Goal: Task Accomplishment & Management: Use online tool/utility

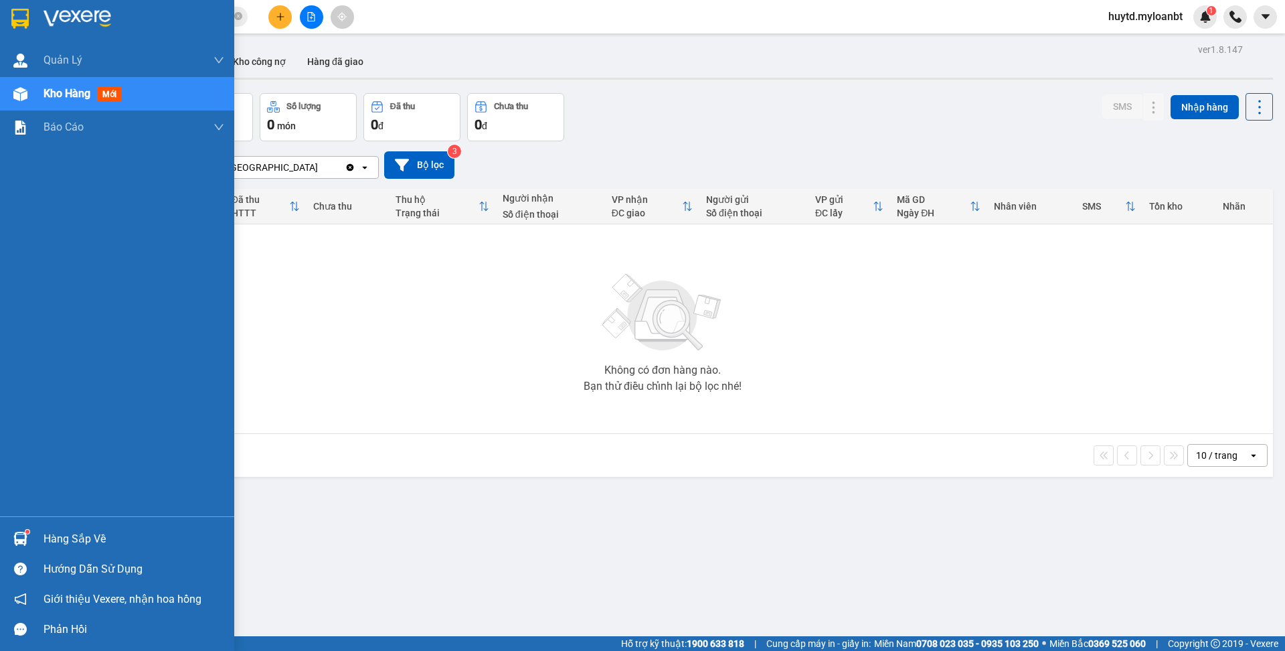
click at [78, 538] on div "Hàng sắp về" at bounding box center [134, 539] width 181 height 20
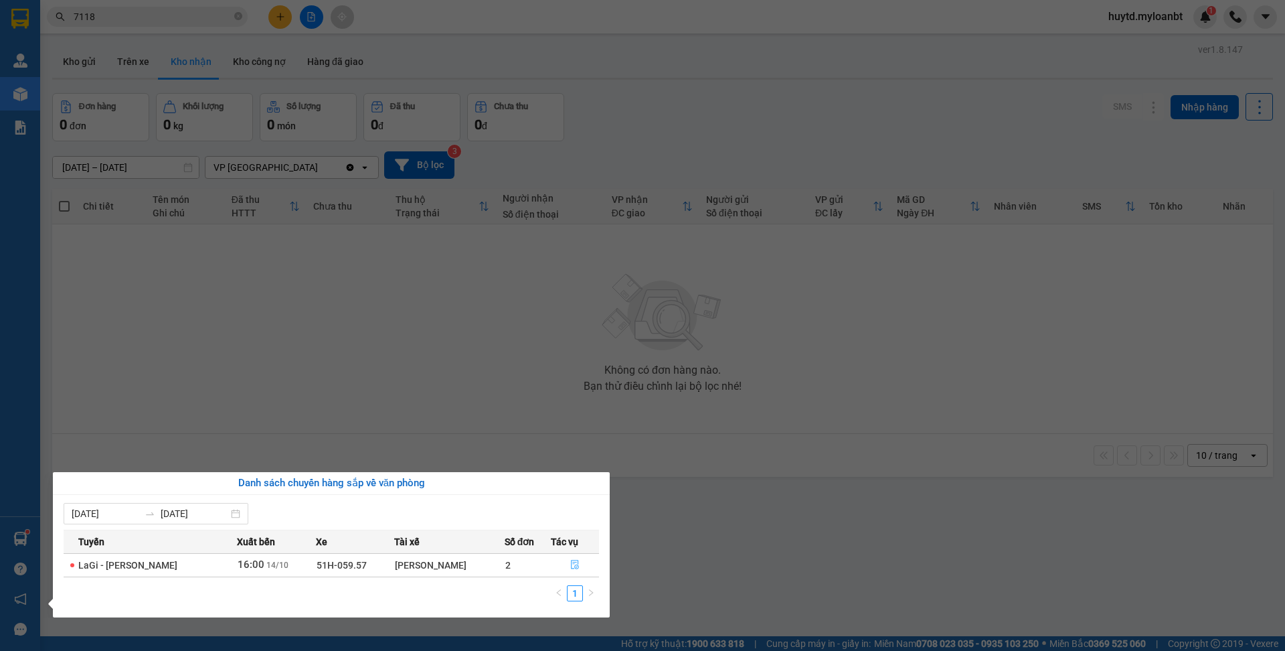
click at [574, 569] on icon "file-done" at bounding box center [574, 564] width 9 height 9
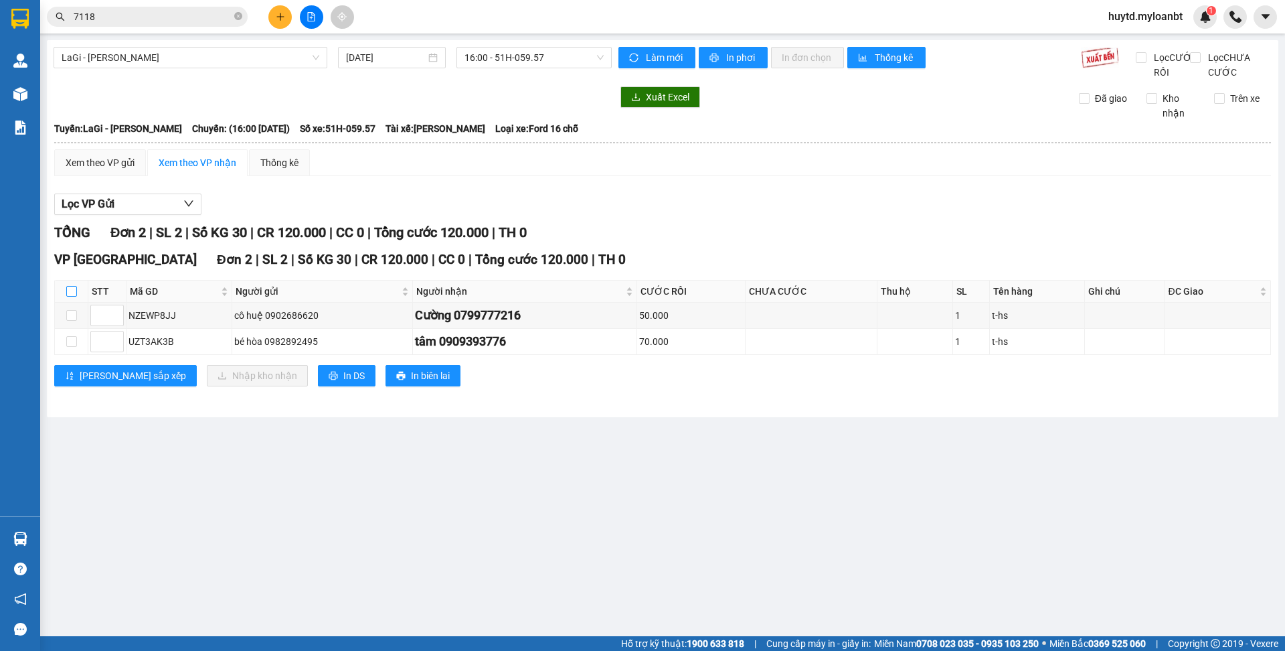
click at [66, 297] on input "checkbox" at bounding box center [71, 291] width 11 height 11
checkbox input "true"
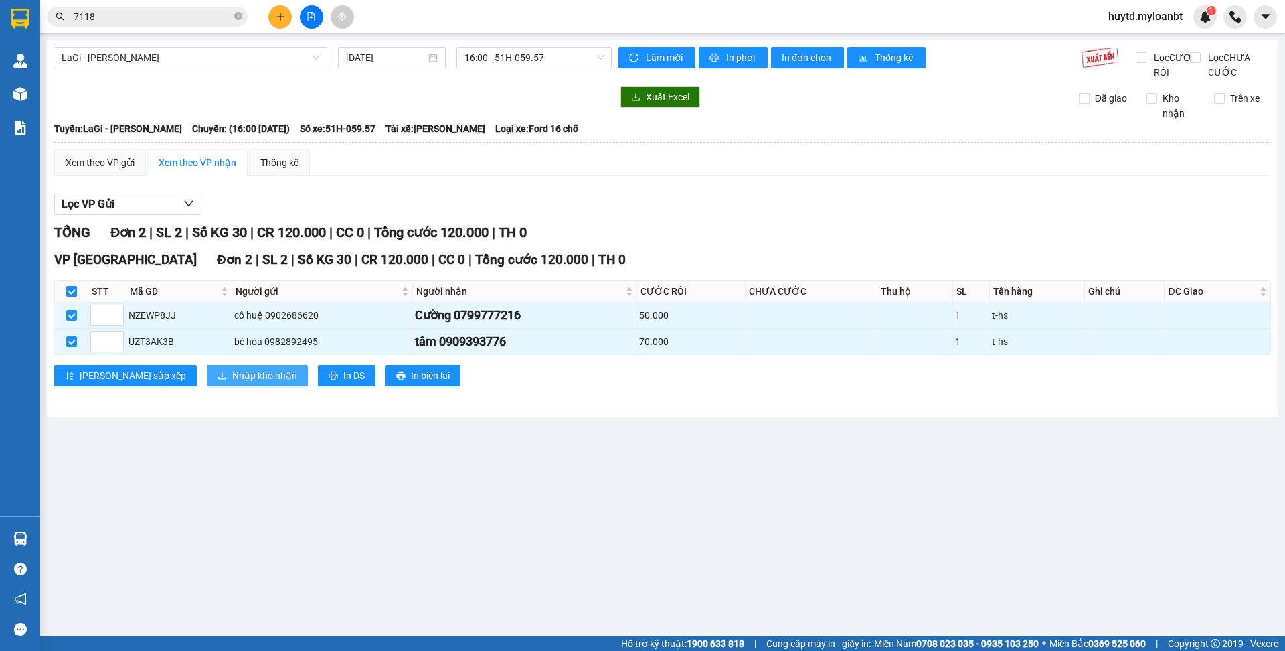
click at [232, 383] on span "Nhập kho nhận" at bounding box center [264, 375] width 65 height 15
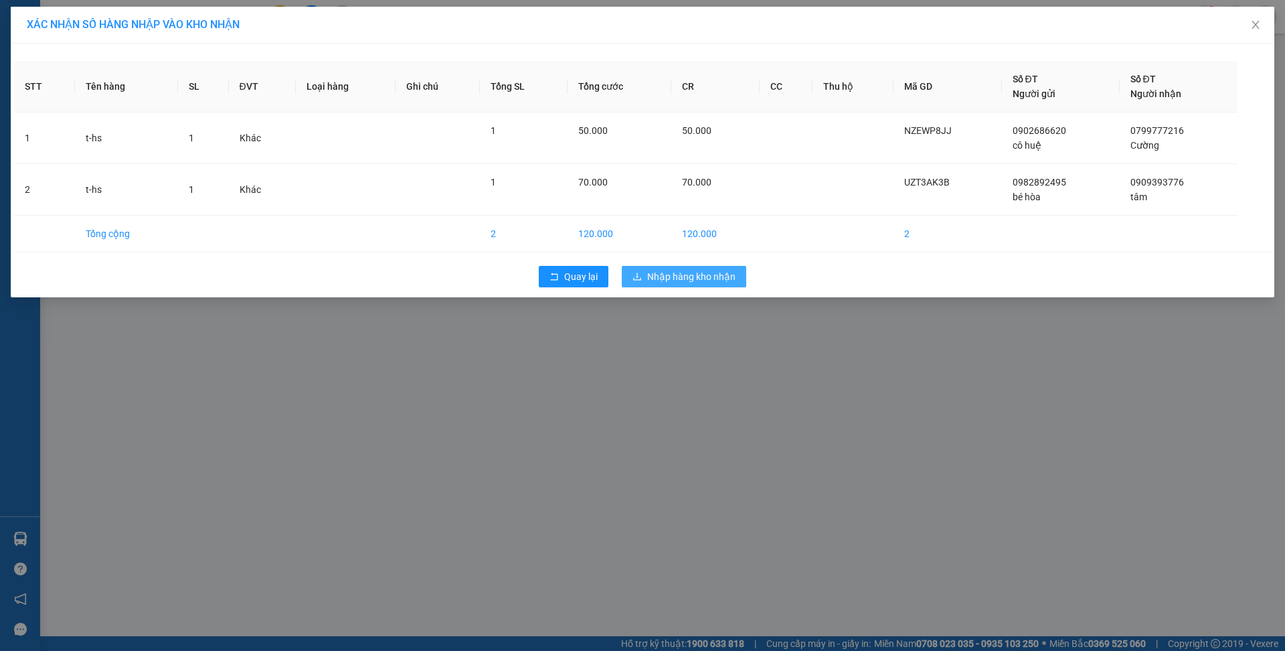
click at [640, 277] on icon "download" at bounding box center [637, 276] width 9 height 9
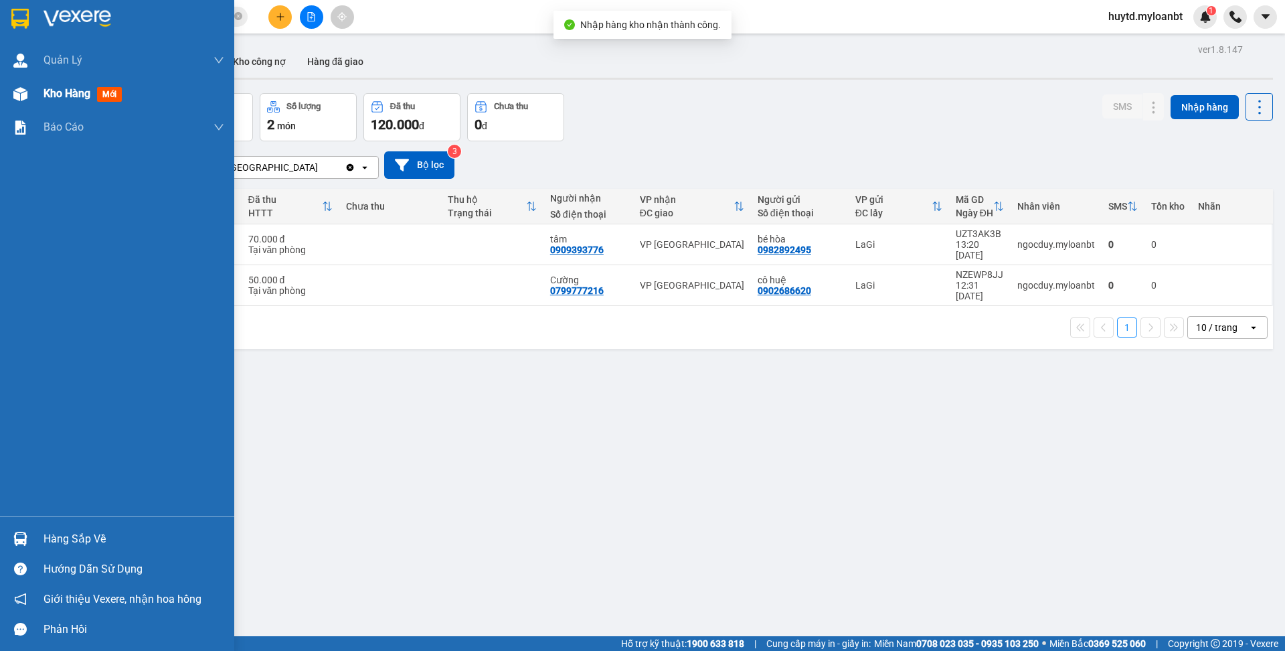
click at [82, 96] on span "Kho hàng" at bounding box center [67, 93] width 47 height 13
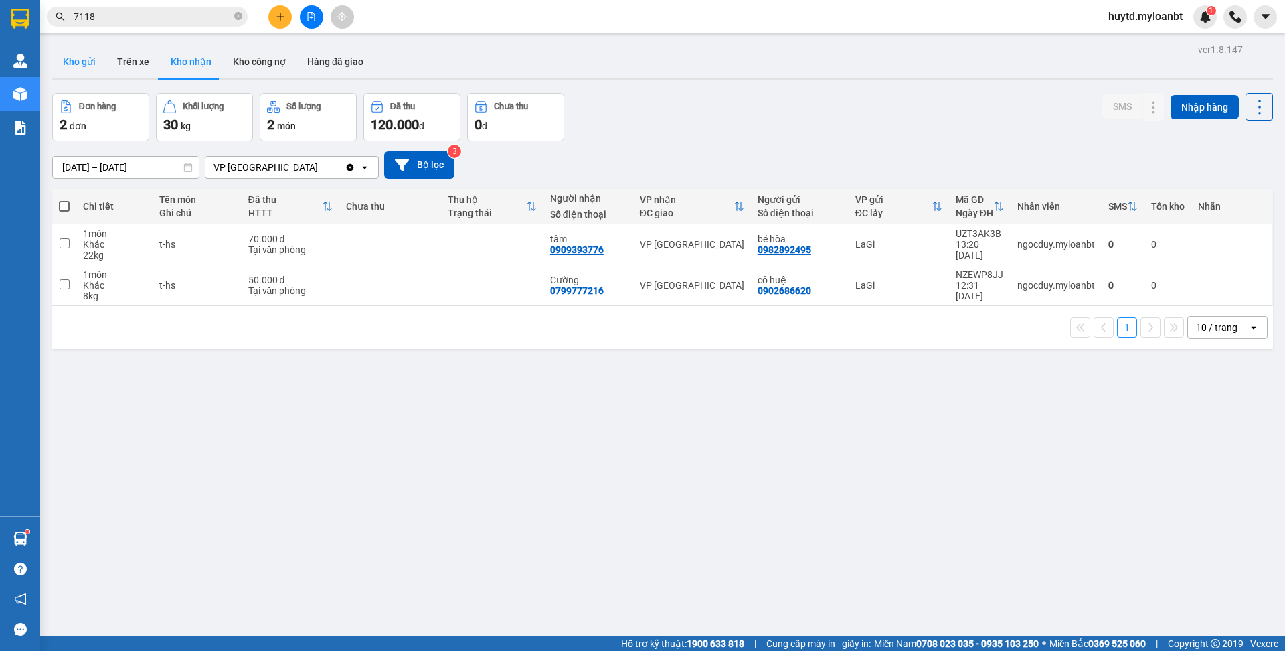
click at [97, 65] on button "Kho gửi" at bounding box center [79, 62] width 54 height 32
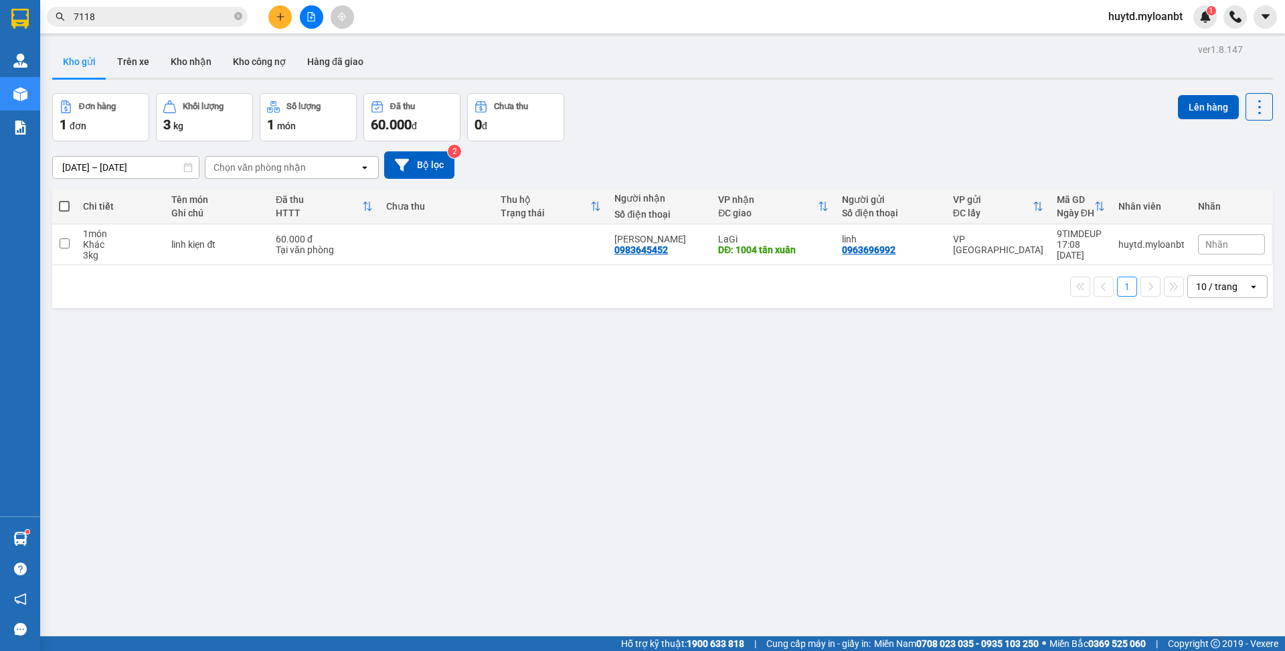
click at [6, 535] on div "Hàng sắp về" at bounding box center [20, 539] width 40 height 30
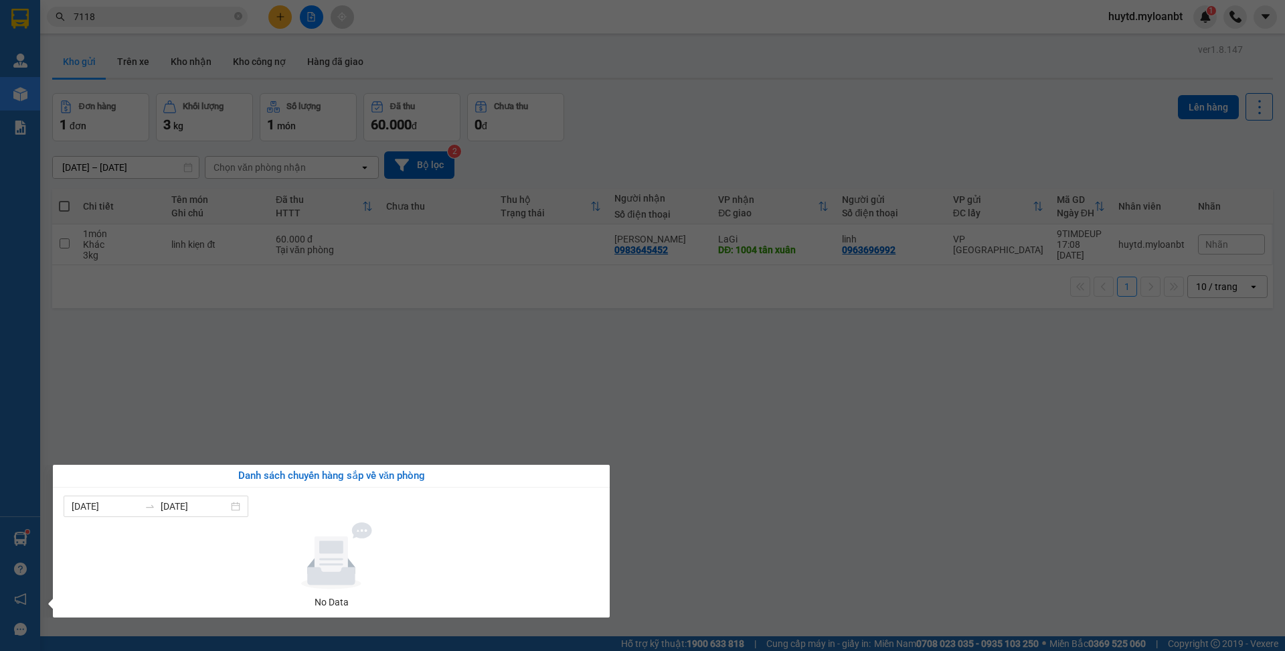
click at [74, 535] on div at bounding box center [331, 555] width 525 height 67
click at [396, 353] on section "Kết quả tìm kiếm ( 30 ) Bộ lọc Mã ĐH Trạng thái Món hàng Thu hộ Tổng cước Chưa …" at bounding box center [642, 325] width 1285 height 651
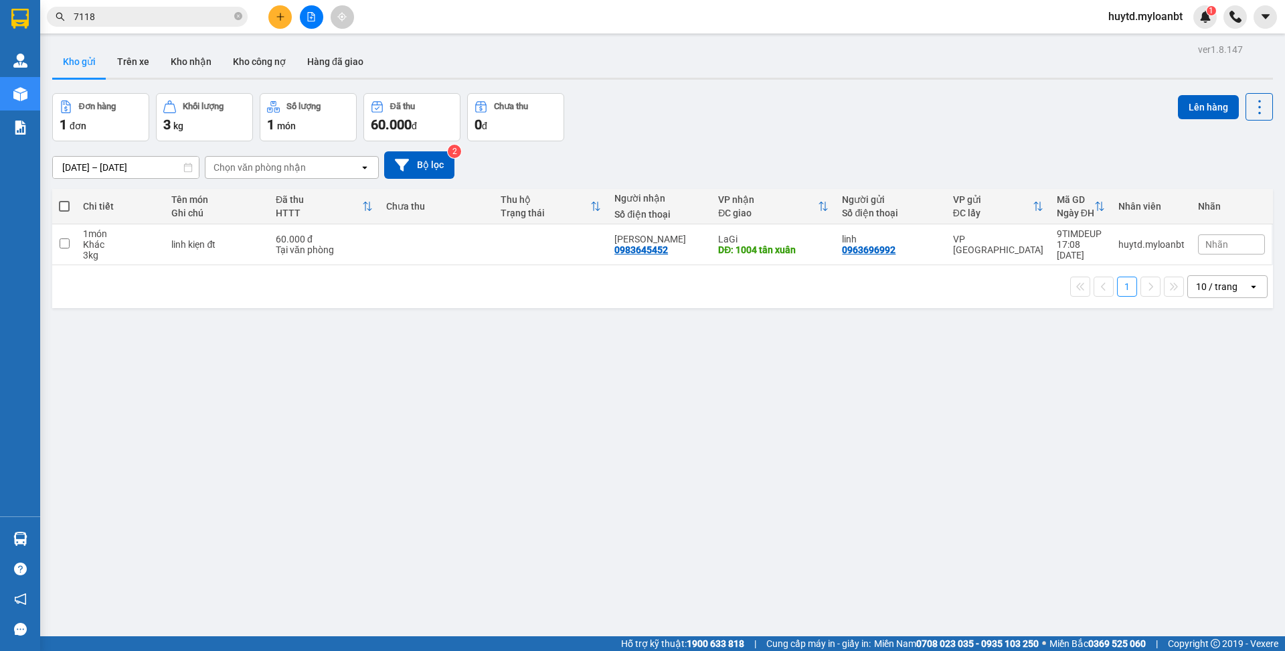
click at [165, 9] on input "7118" at bounding box center [153, 16] width 158 height 15
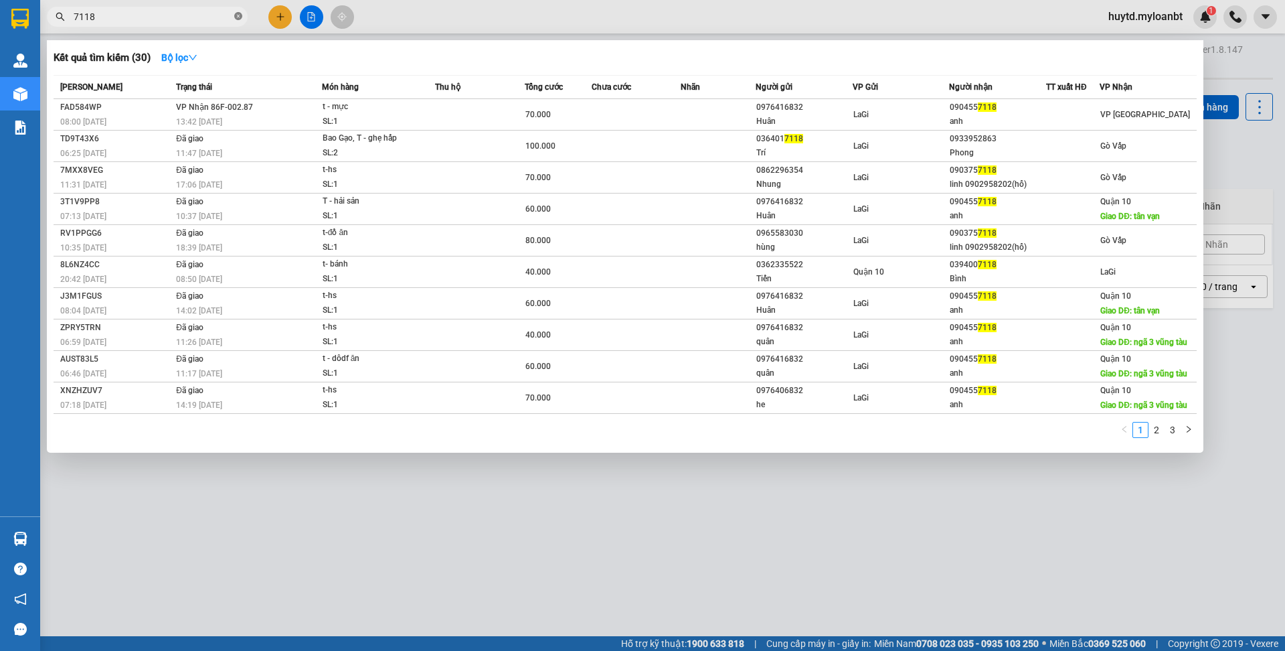
click at [235, 15] on icon "close-circle" at bounding box center [238, 16] width 8 height 8
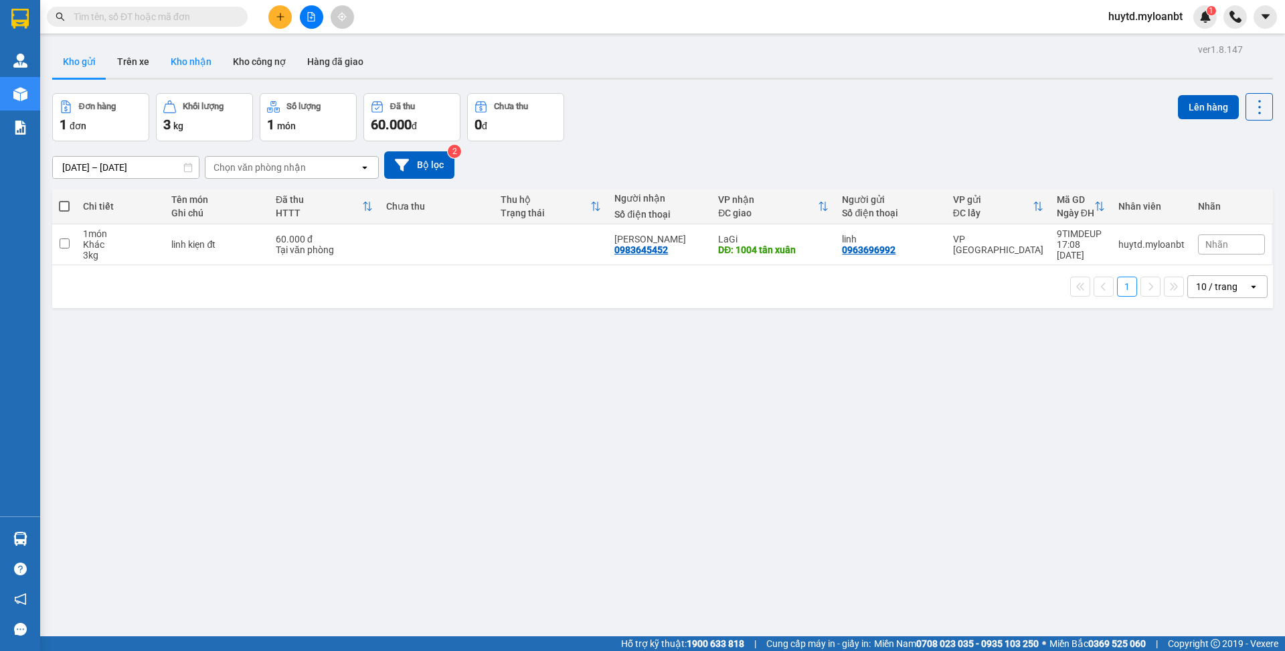
click at [199, 70] on button "Kho nhận" at bounding box center [191, 62] width 62 height 32
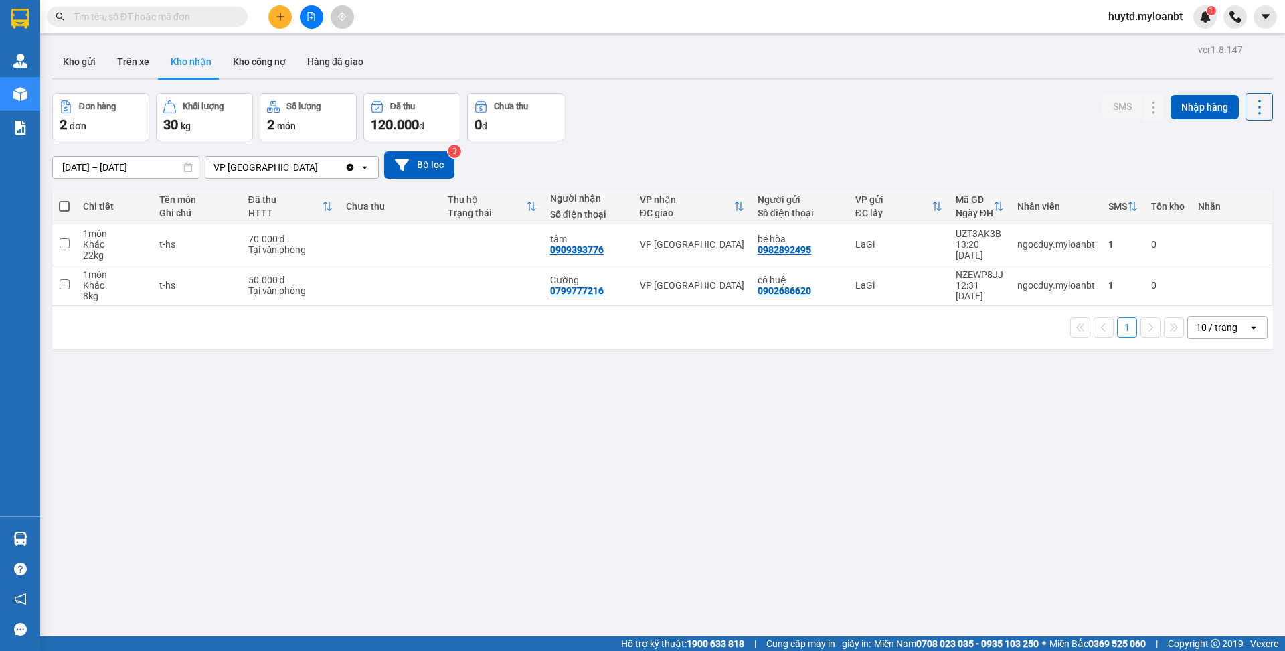
click at [189, 10] on input "text" at bounding box center [153, 16] width 158 height 15
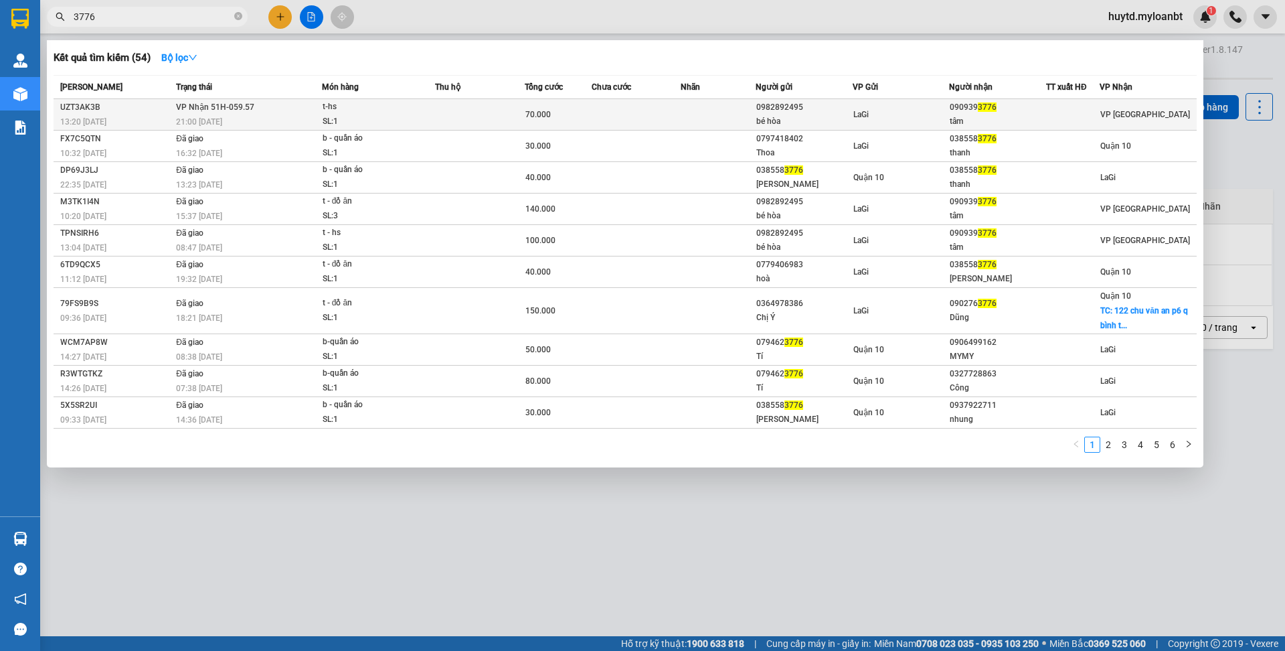
type input "3776"
click at [518, 119] on td at bounding box center [480, 114] width 90 height 31
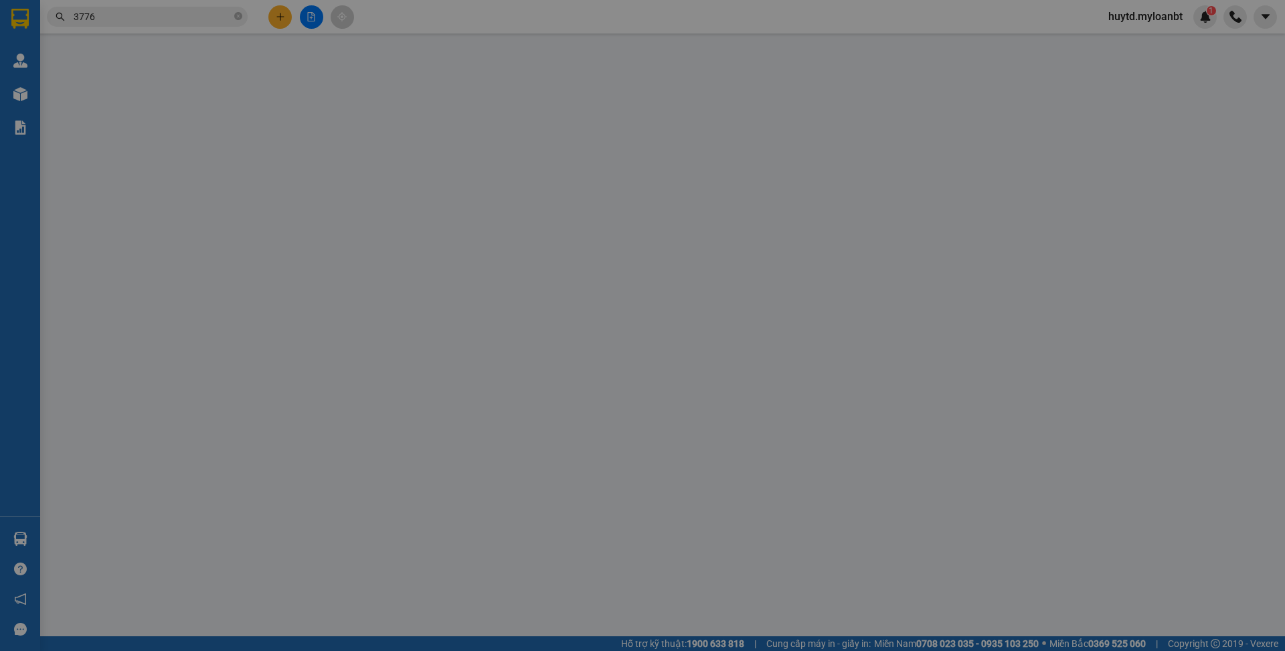
type input "0982892495"
type input "bé hòa"
type input "0909393776"
type input "tâm"
type input "0"
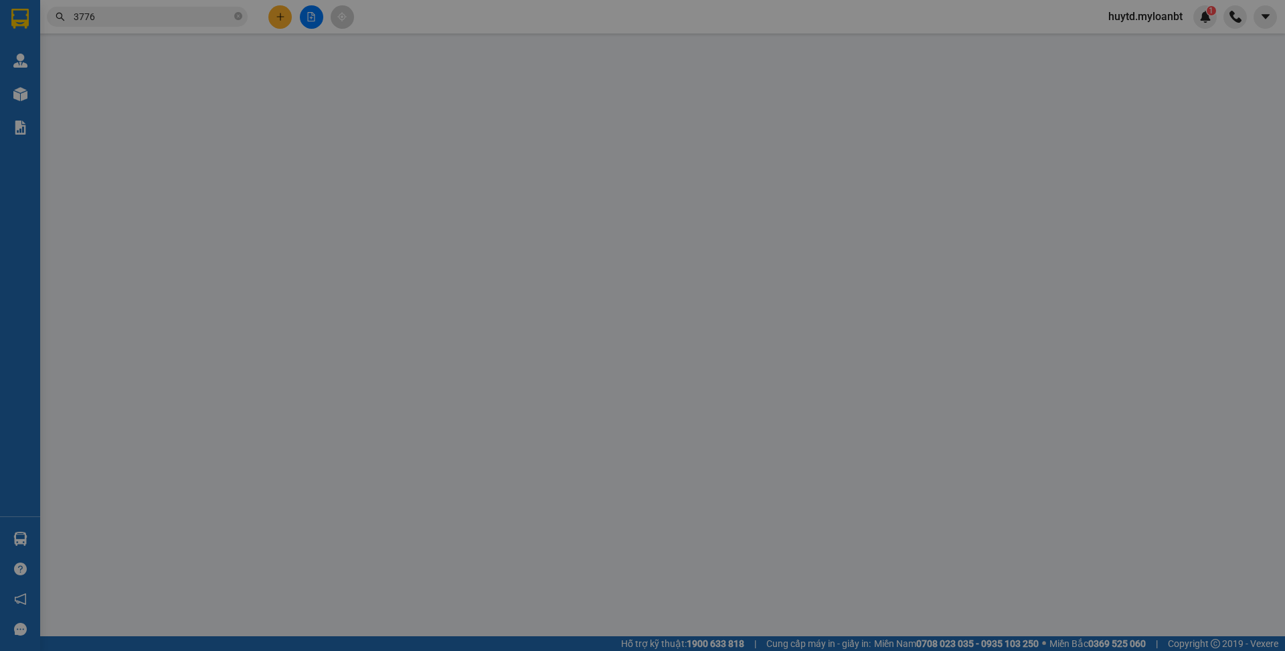
type input "70.000"
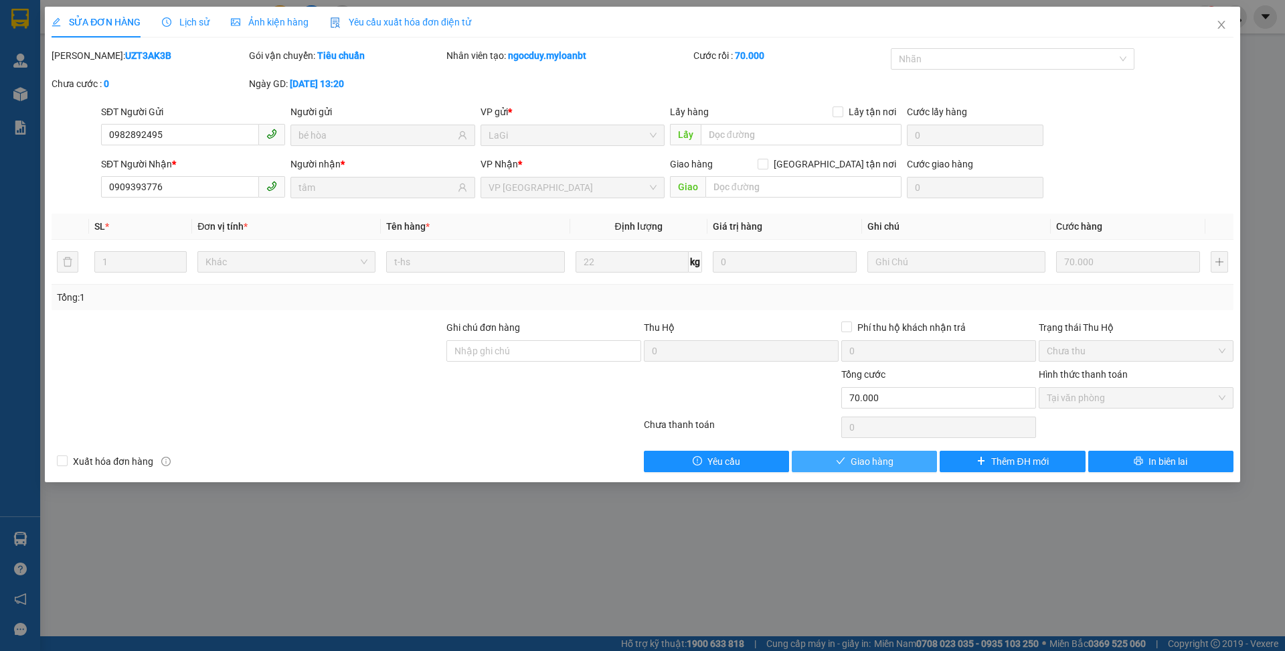
click at [883, 465] on span "Giao hàng" at bounding box center [872, 461] width 43 height 15
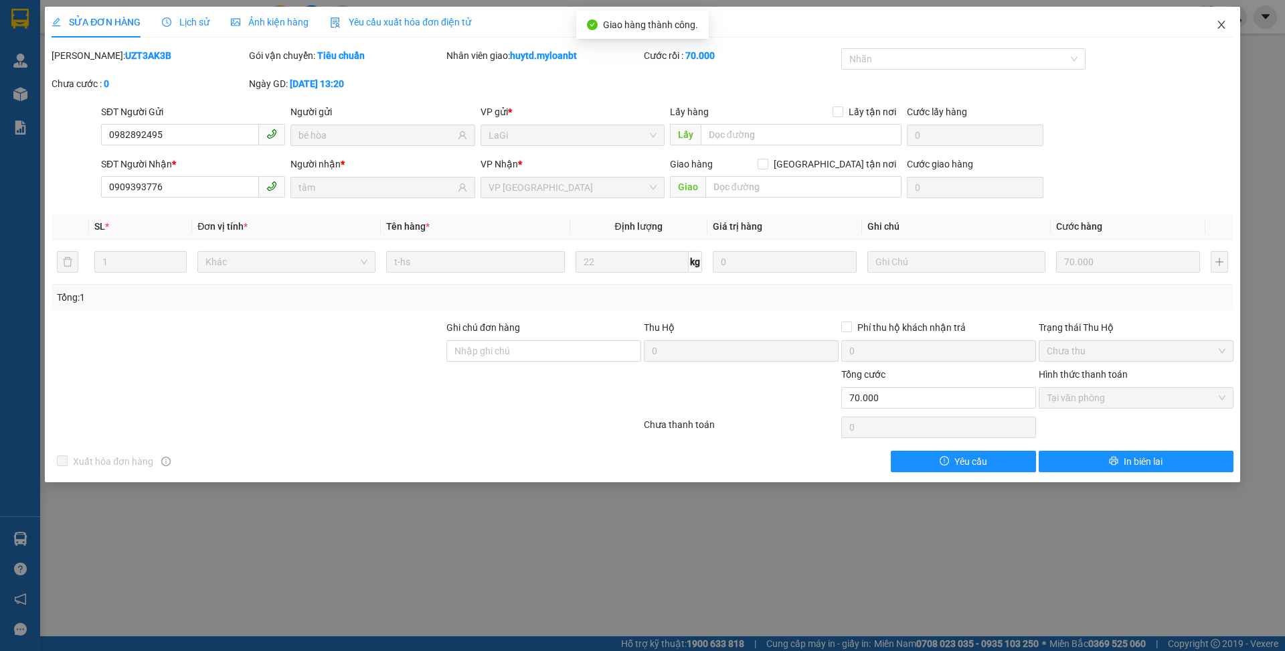
click at [1219, 25] on icon "close" at bounding box center [1222, 24] width 11 height 11
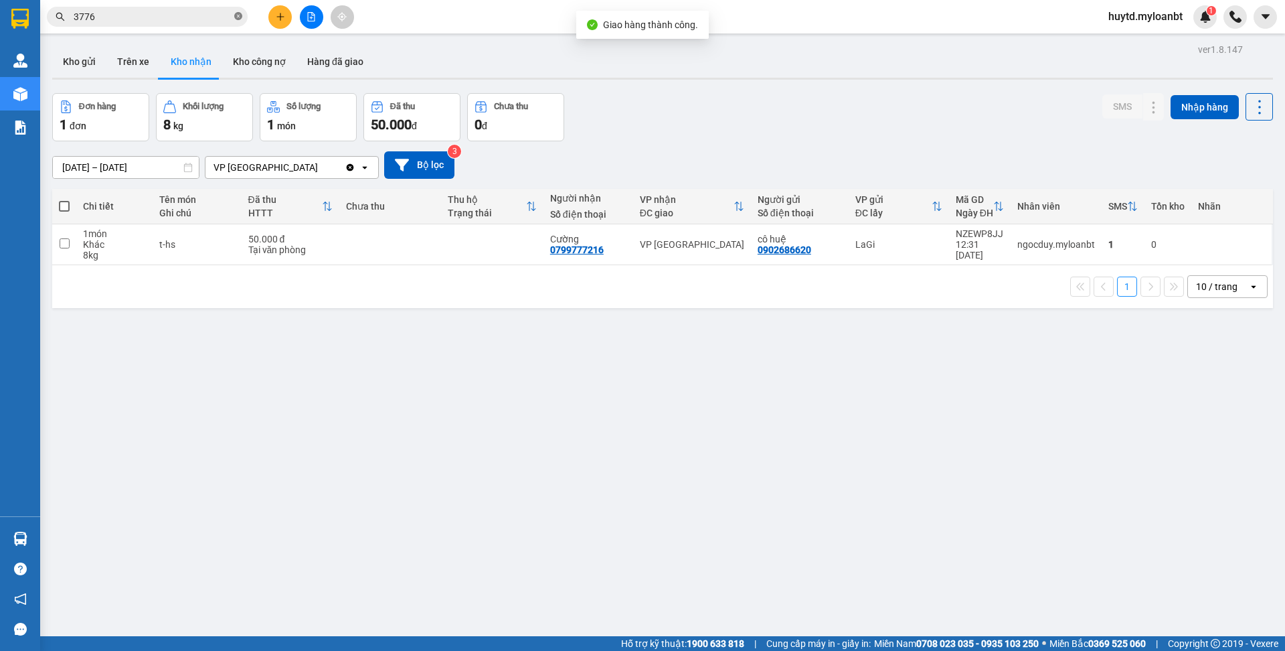
click at [236, 15] on icon "close-circle" at bounding box center [238, 16] width 8 height 8
click at [195, 21] on input "text" at bounding box center [153, 16] width 158 height 15
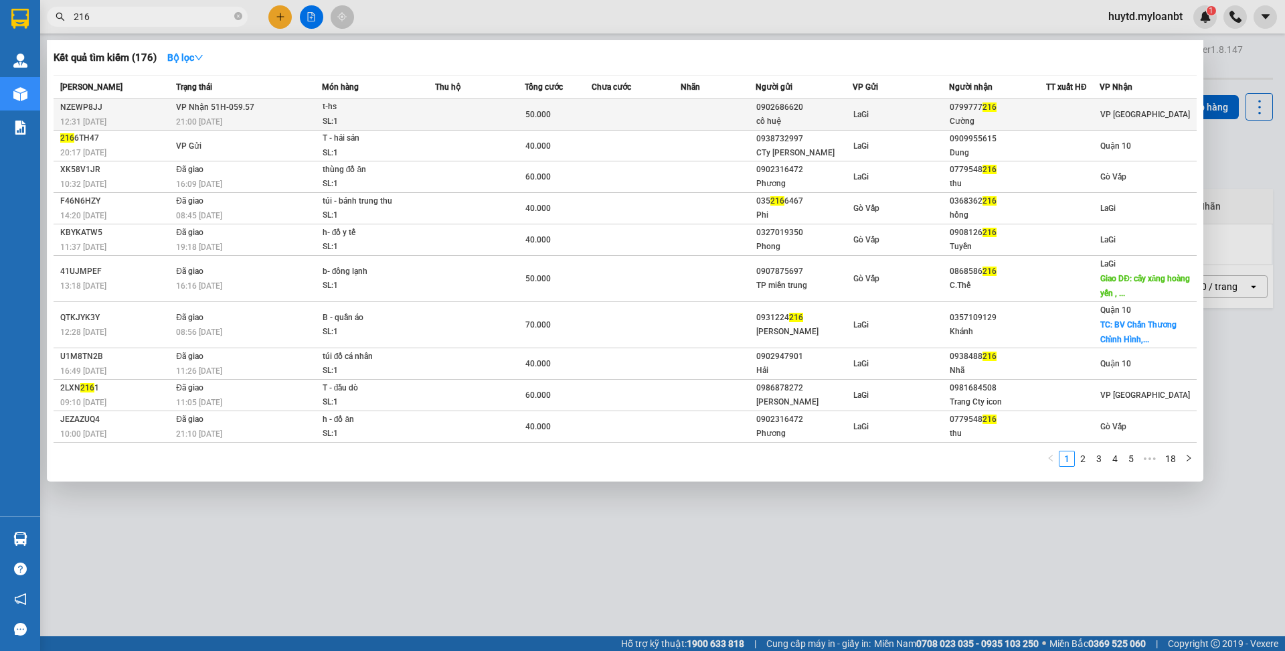
type input "216"
click at [502, 103] on td at bounding box center [480, 114] width 90 height 31
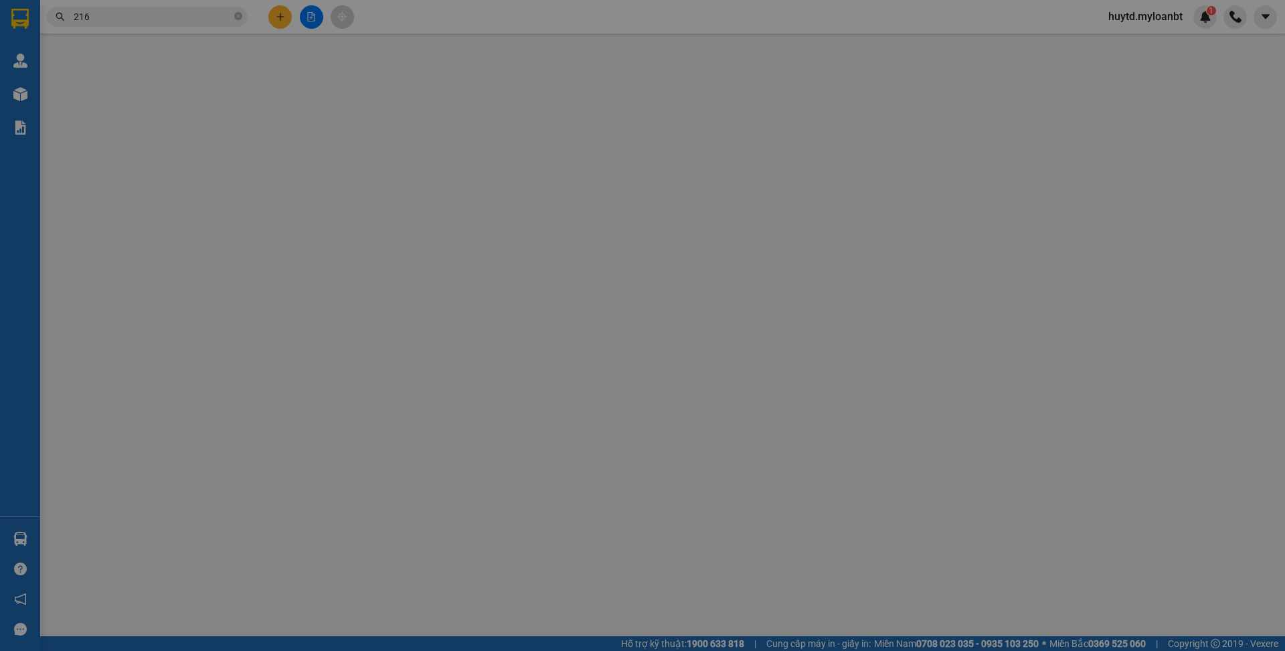
type input "0902686620"
type input "cô huệ"
type input "0799777216"
type input "Cường"
type input "0"
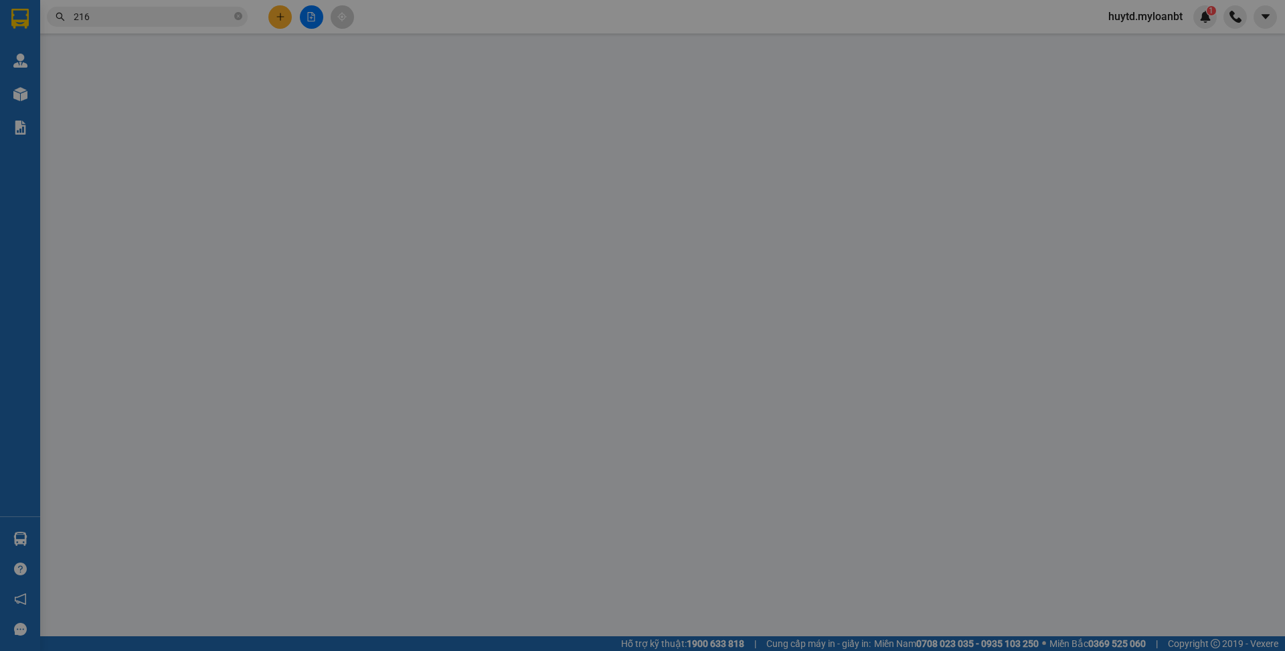
type input "50.000"
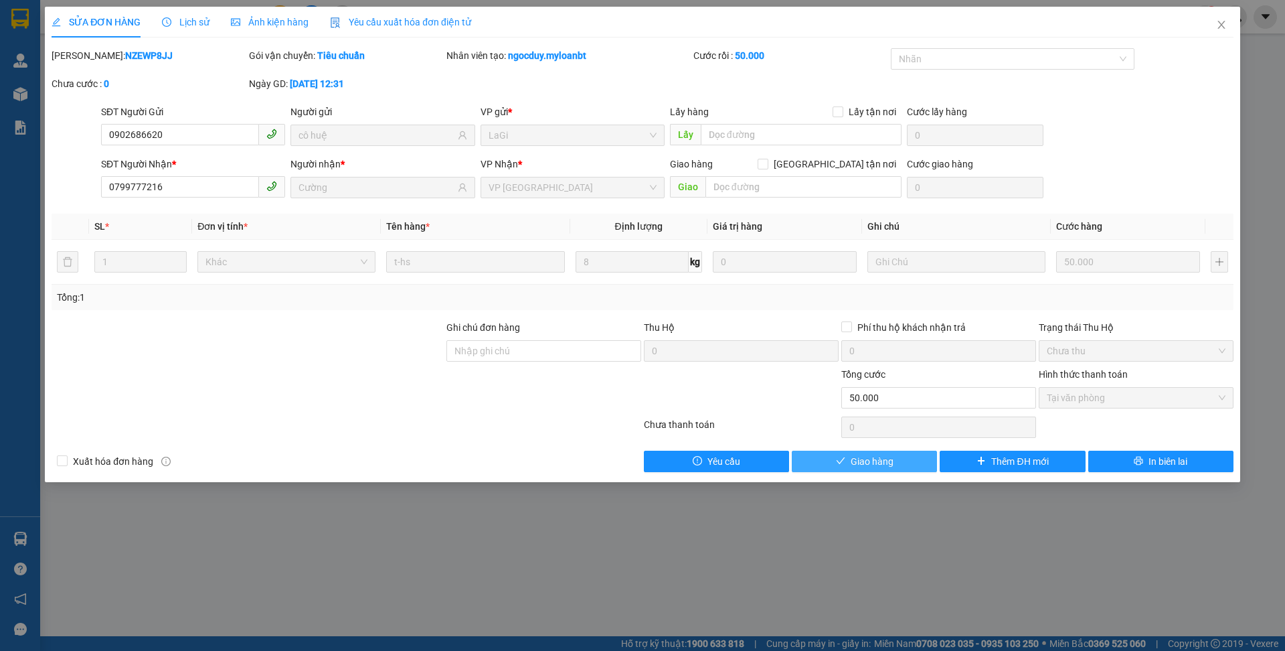
click at [884, 460] on span "Giao hàng" at bounding box center [872, 461] width 43 height 15
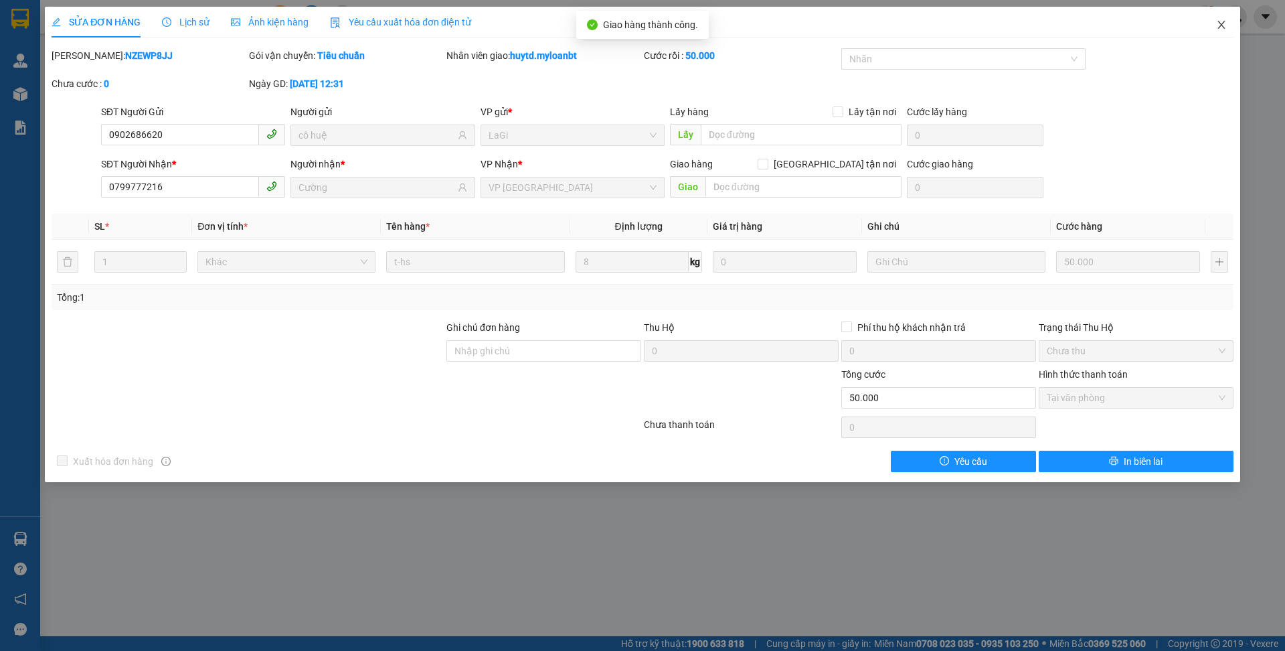
click at [1217, 27] on icon "close" at bounding box center [1222, 24] width 11 height 11
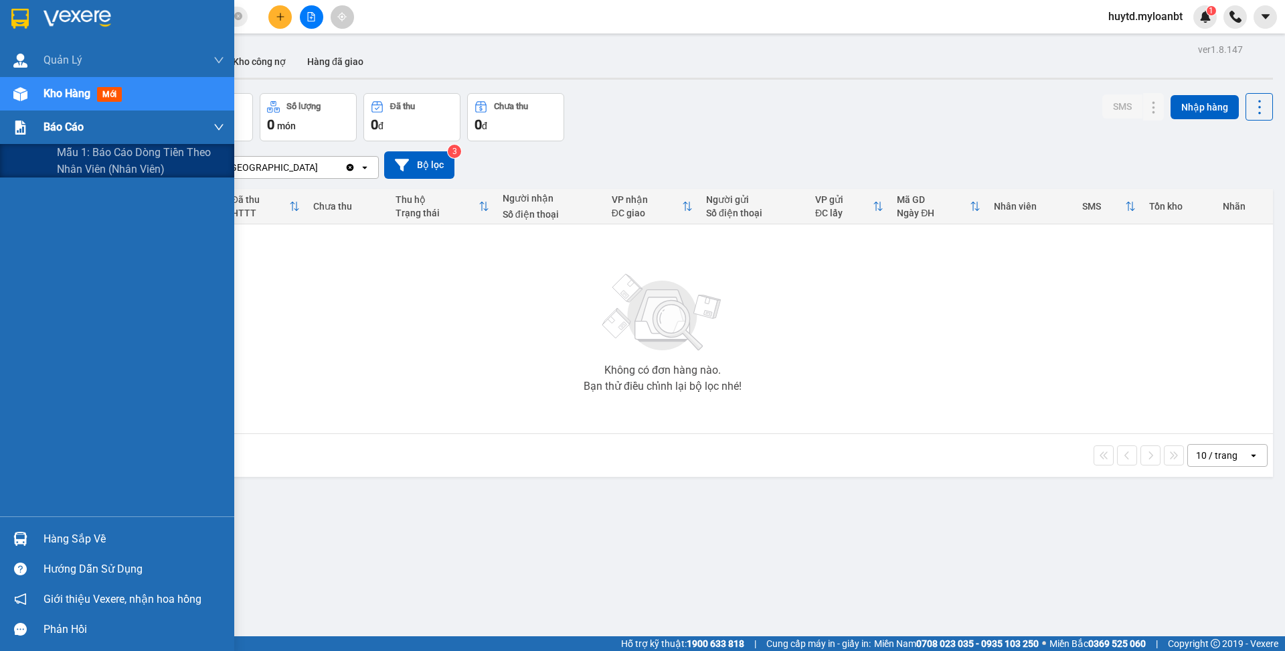
click at [51, 125] on span "Báo cáo" at bounding box center [64, 127] width 40 height 17
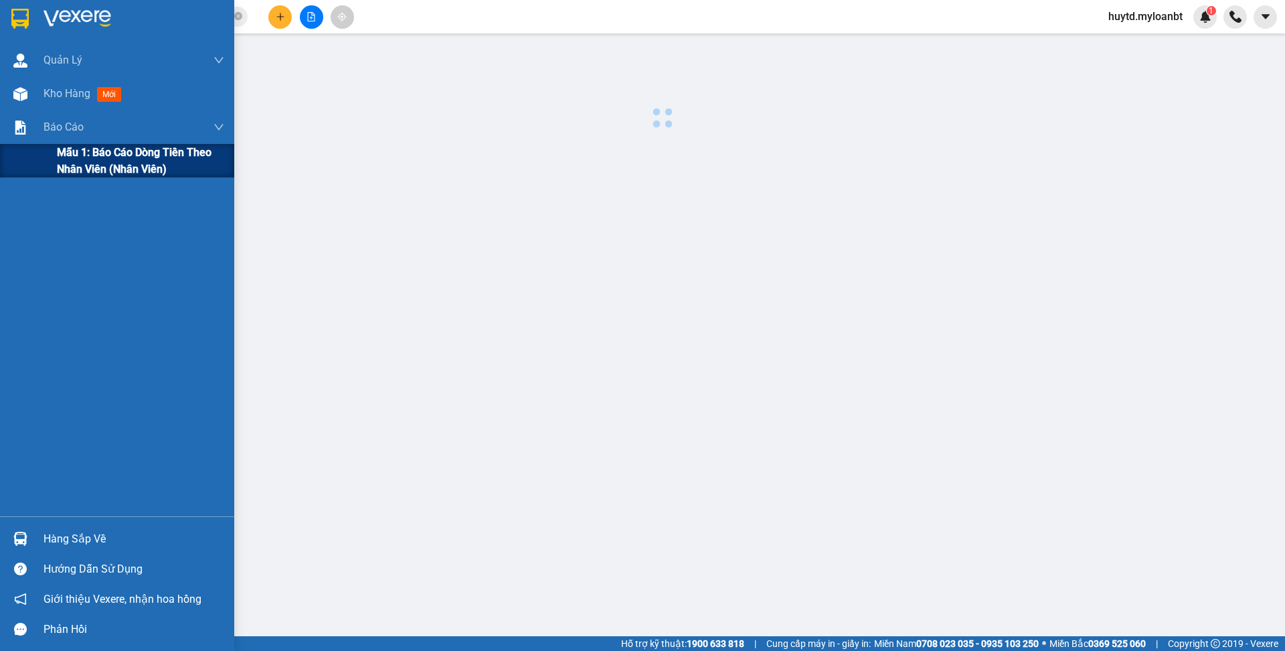
click at [98, 159] on span "Mẫu 1: Báo cáo dòng tiền theo nhân viên (Nhân viên)" at bounding box center [140, 160] width 167 height 33
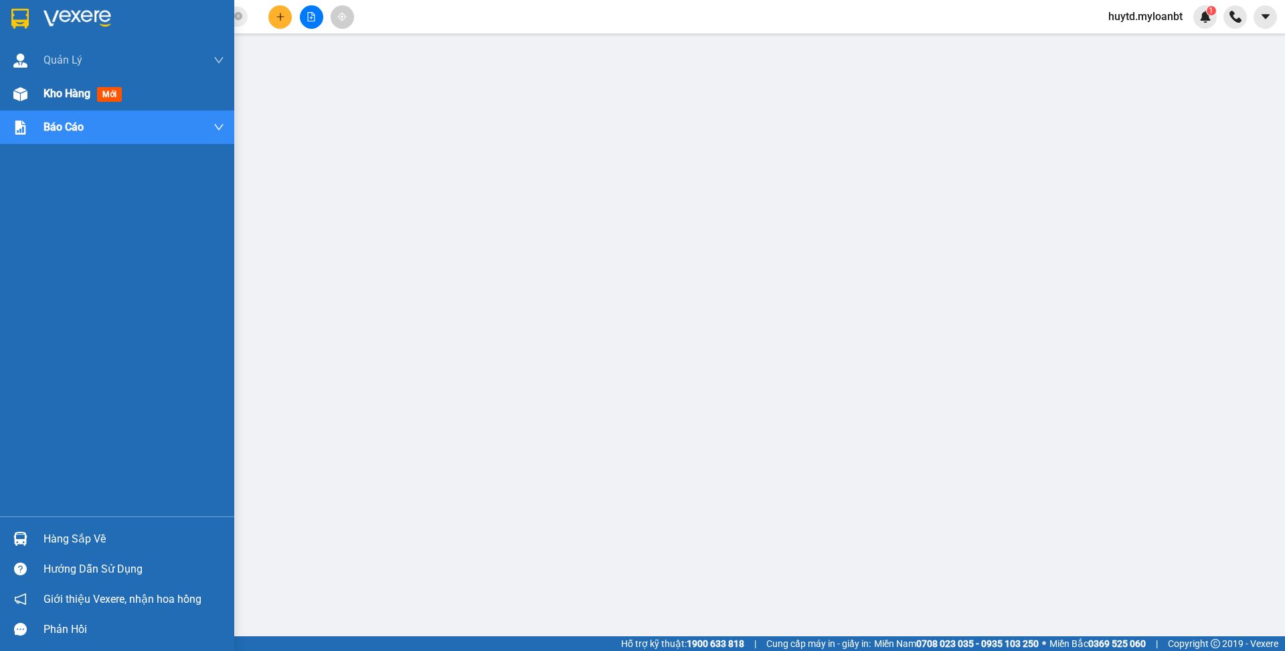
click at [70, 100] on div "Kho hàng mới" at bounding box center [86, 93] width 84 height 17
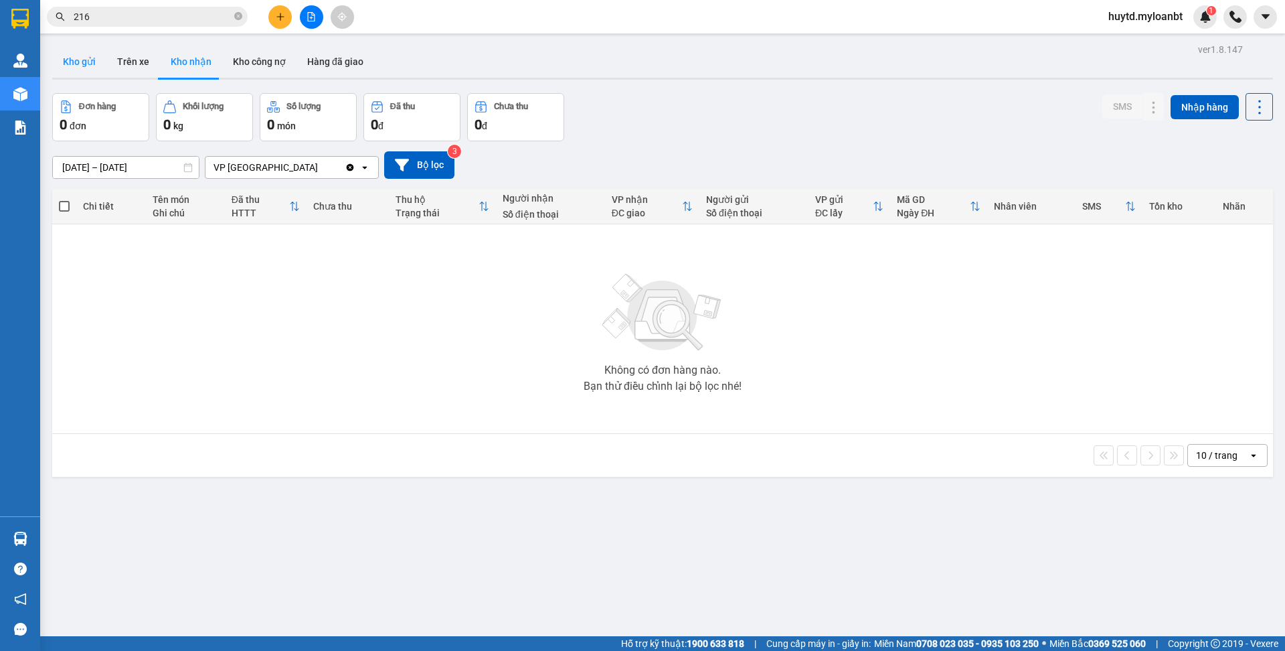
click at [84, 72] on button "Kho gửi" at bounding box center [79, 62] width 54 height 32
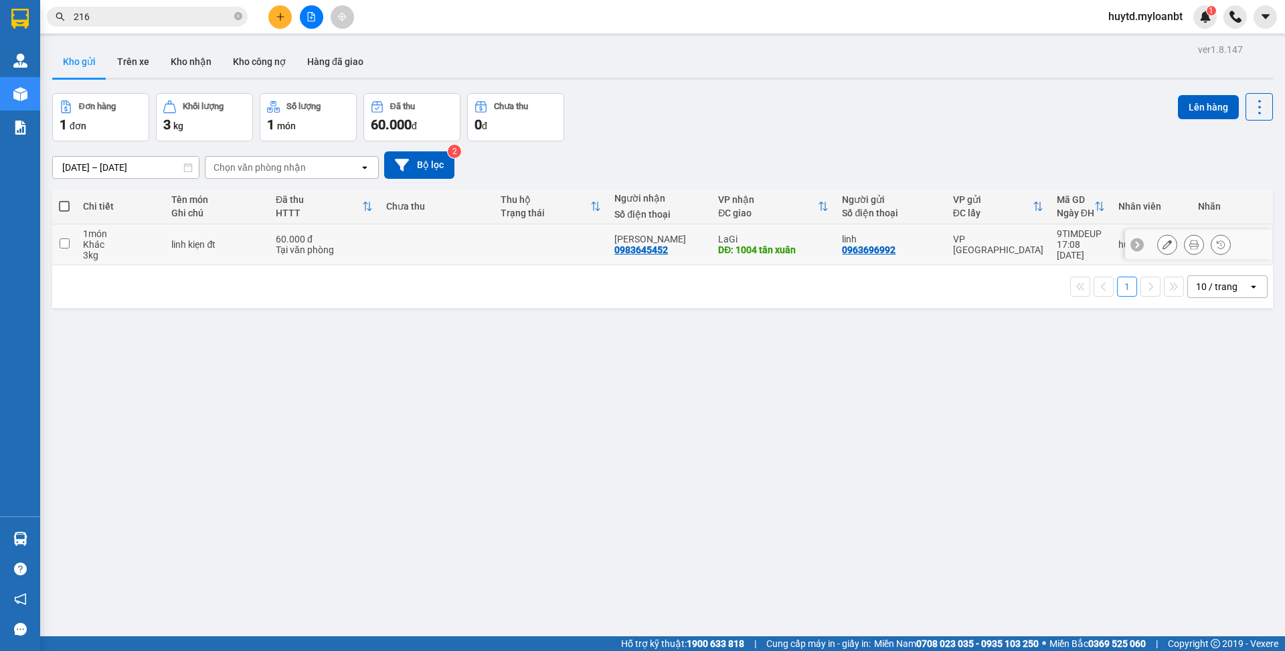
click at [404, 250] on td at bounding box center [437, 244] width 114 height 41
checkbox input "true"
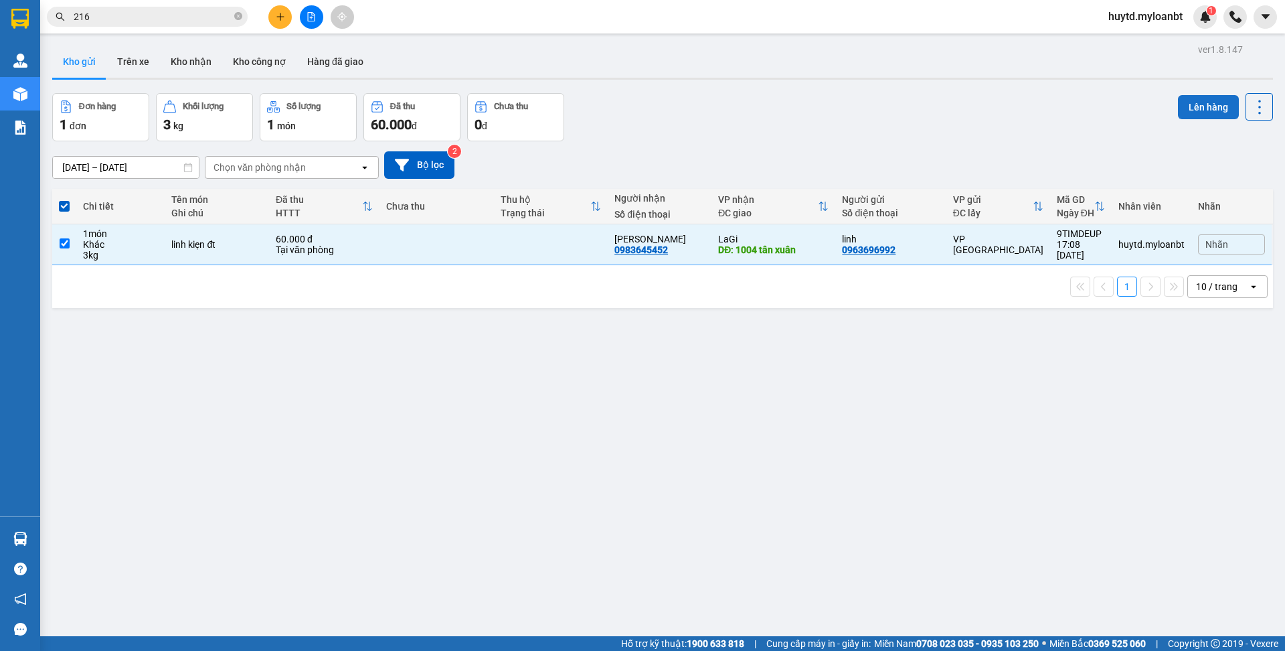
click at [1191, 102] on button "Lên hàng" at bounding box center [1208, 107] width 61 height 24
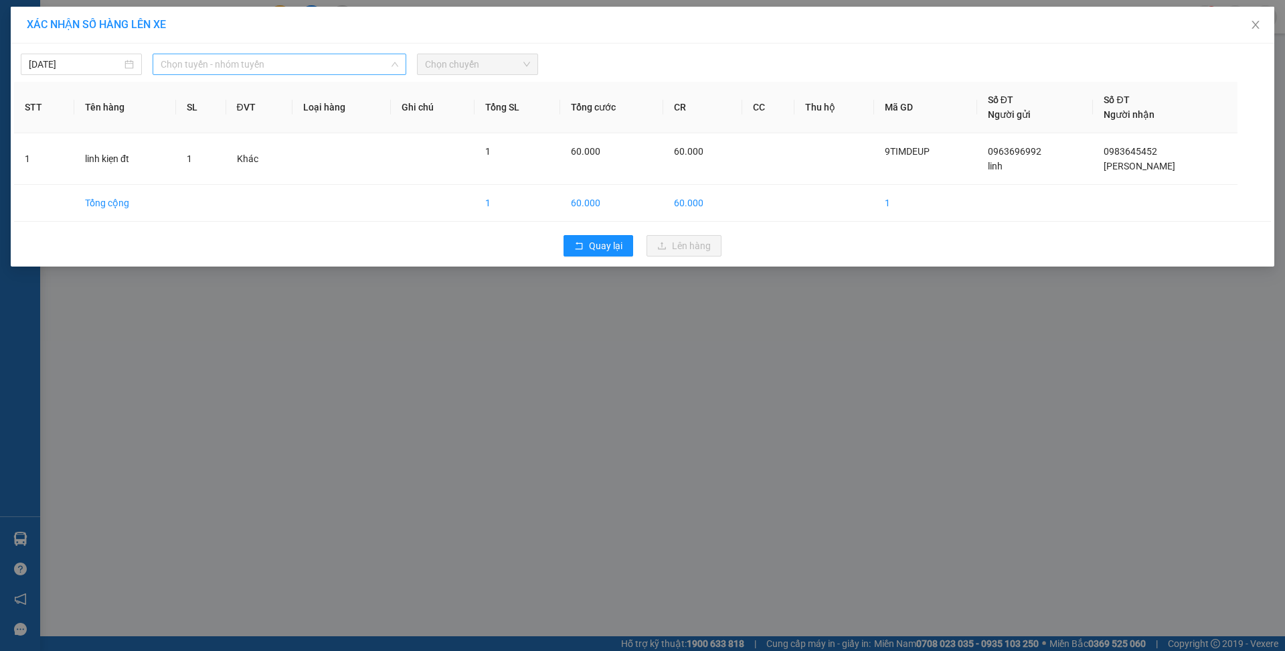
click at [312, 58] on span "Chọn tuyến - nhóm tuyến" at bounding box center [280, 64] width 238 height 20
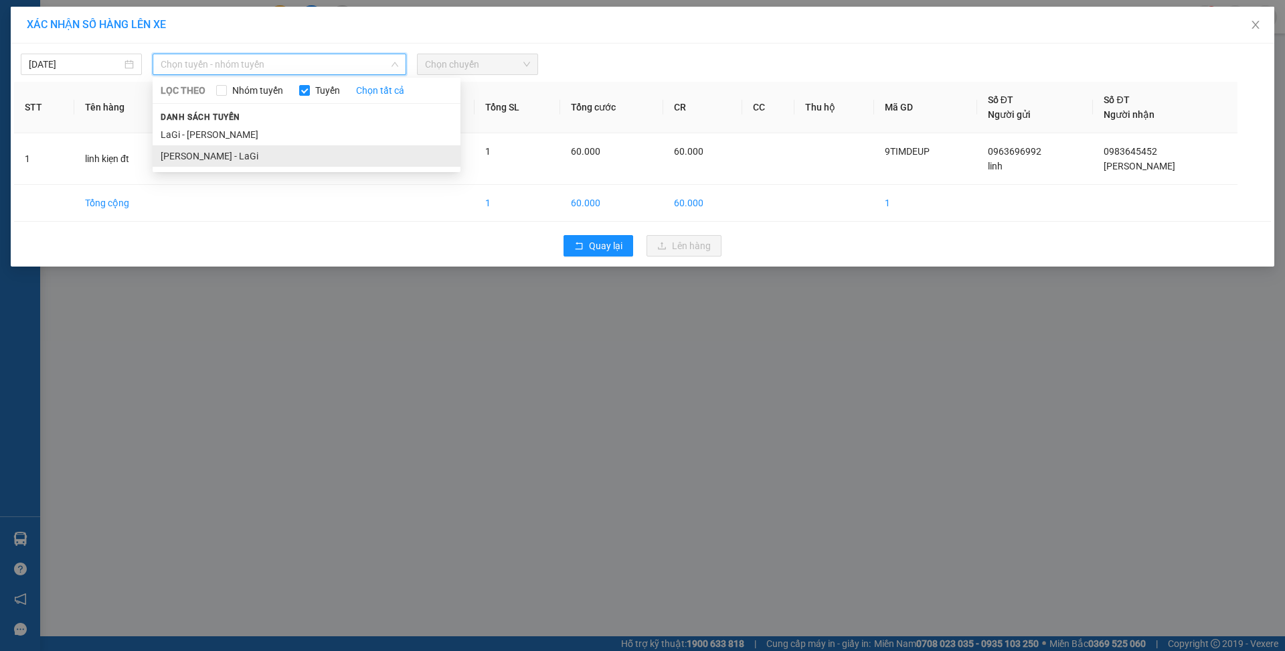
click at [352, 158] on li "[PERSON_NAME] - LaGi" at bounding box center [307, 155] width 308 height 21
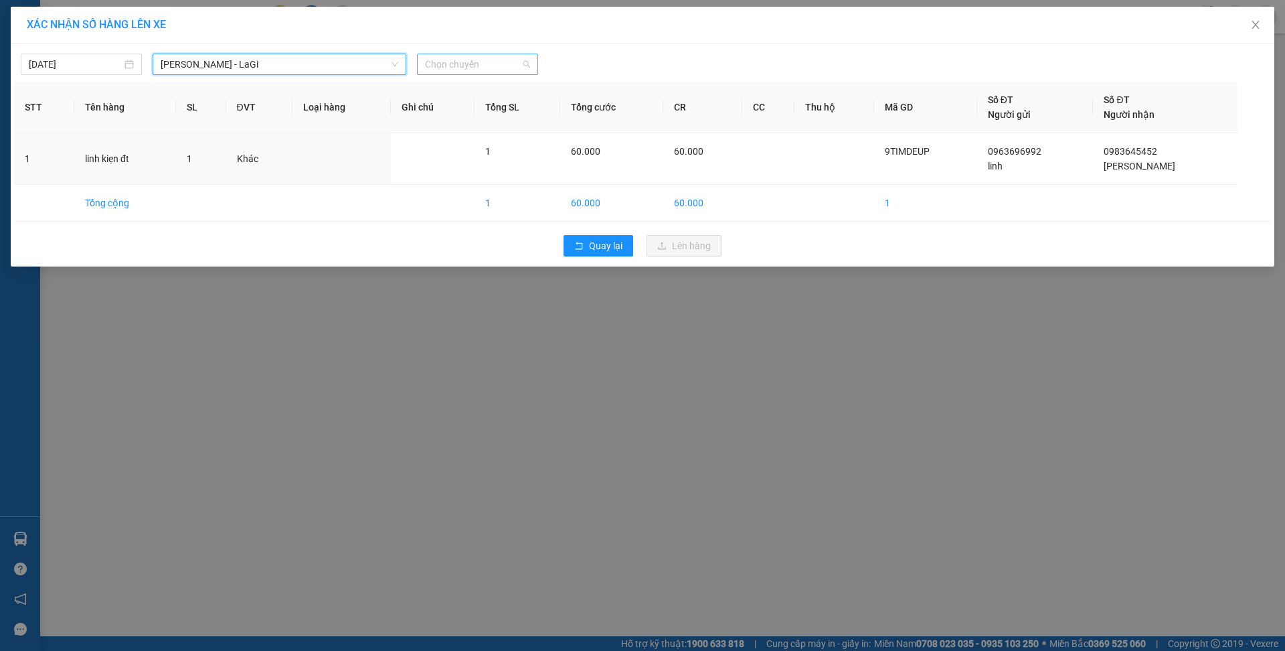
click at [449, 66] on span "Chọn chuyến" at bounding box center [477, 64] width 105 height 20
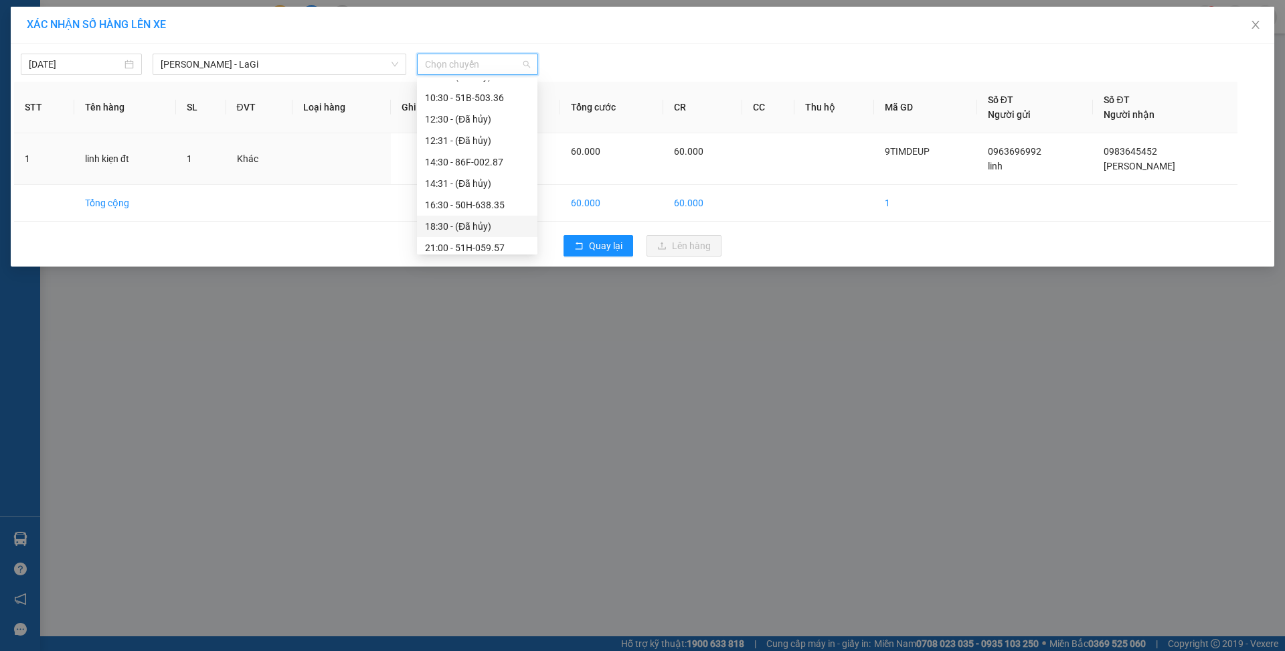
scroll to position [107, 0]
click at [500, 221] on div "21:00 - 51H-059.57" at bounding box center [477, 219] width 104 height 15
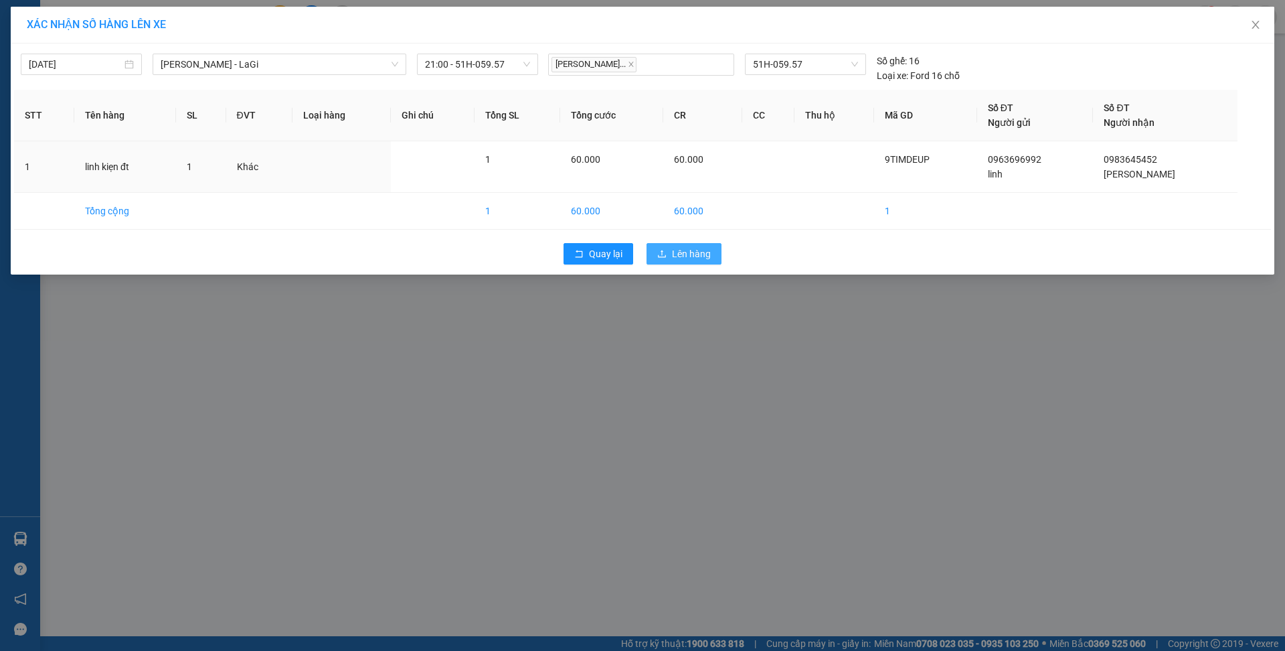
click at [684, 247] on span "Lên hàng" at bounding box center [691, 253] width 39 height 15
